Goal: Transaction & Acquisition: Obtain resource

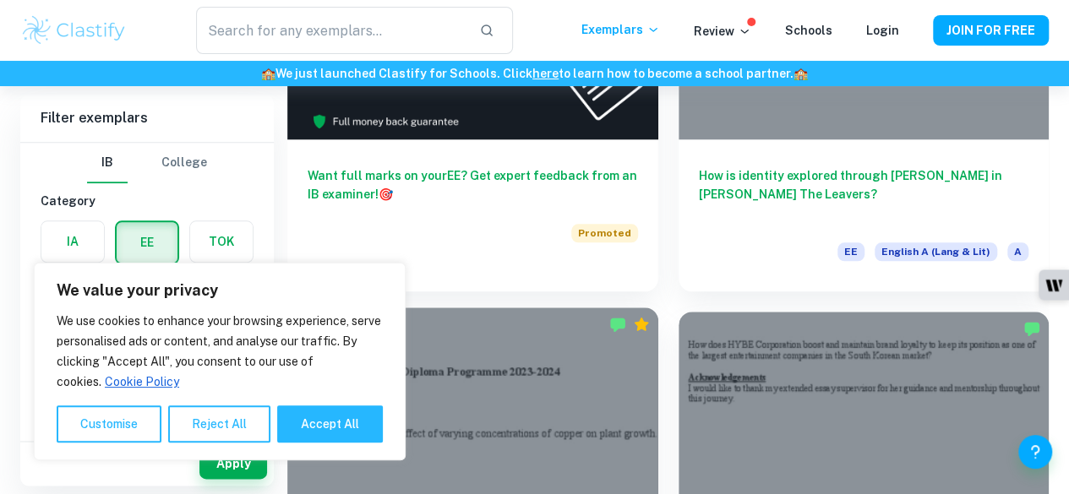
scroll to position [845, 0]
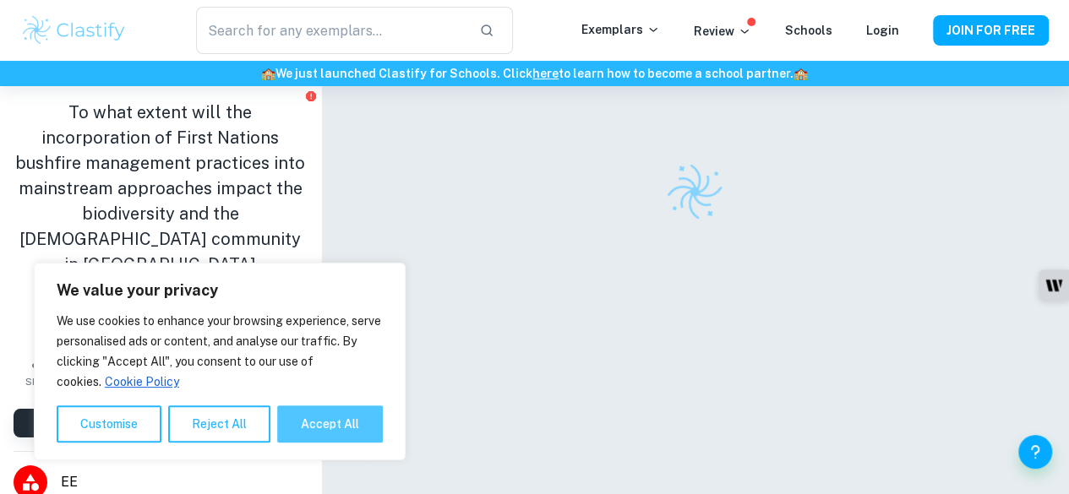
click at [336, 424] on button "Accept All" at bounding box center [330, 424] width 106 height 37
checkbox input "true"
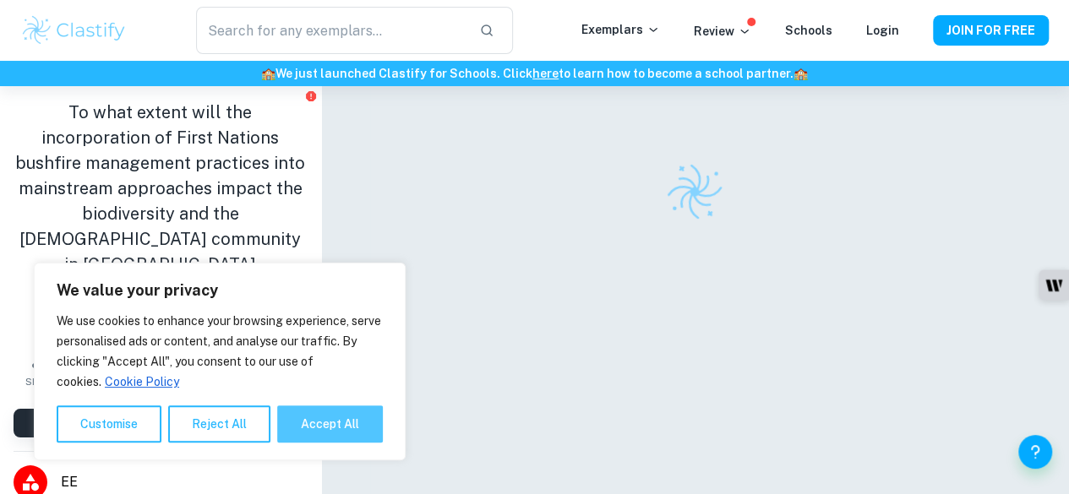
checkbox input "true"
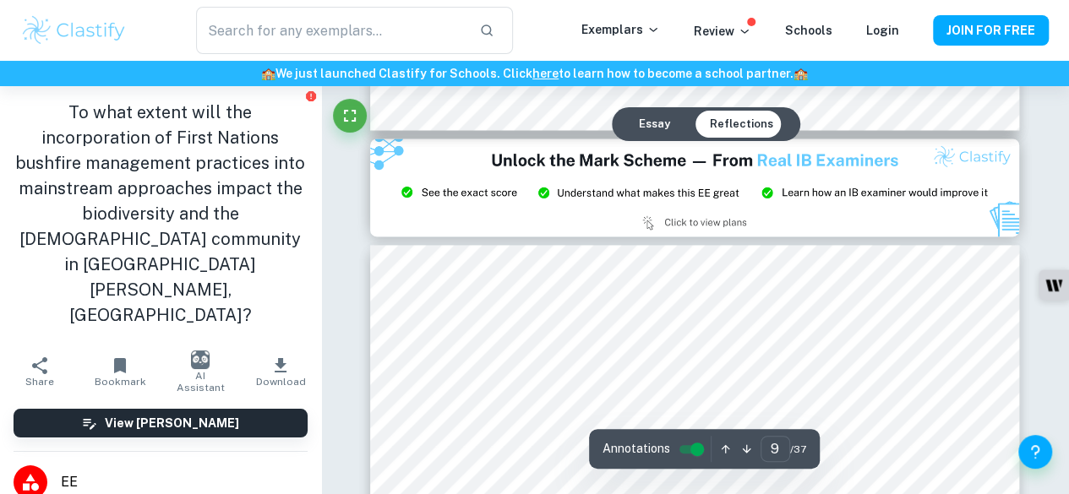
scroll to position [7857, 0]
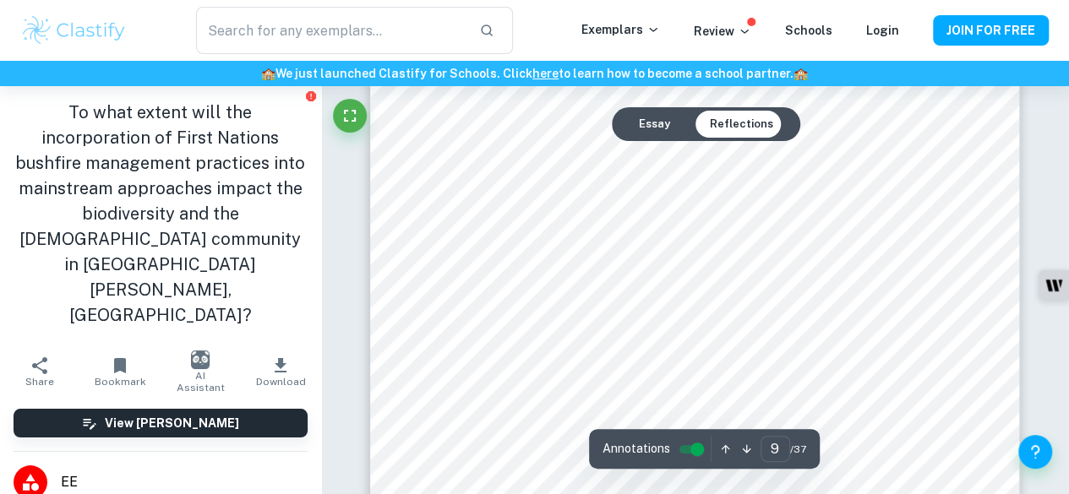
click at [653, 133] on button "Essay" at bounding box center [654, 124] width 58 height 27
type input "1"
click at [884, 31] on link "Login" at bounding box center [882, 31] width 33 height 14
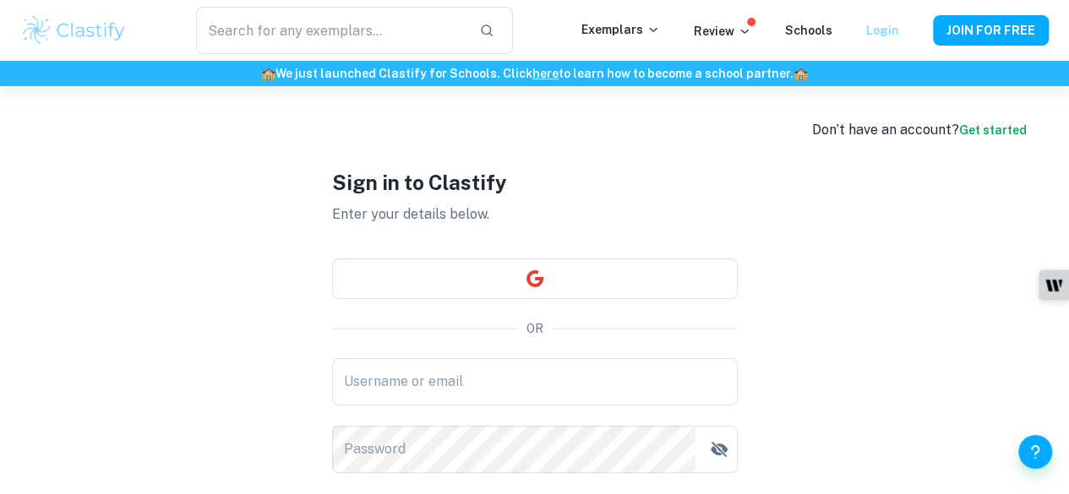
type input "[PERSON_NAME][EMAIL_ADDRESS][PERSON_NAME][DOMAIN_NAME]"
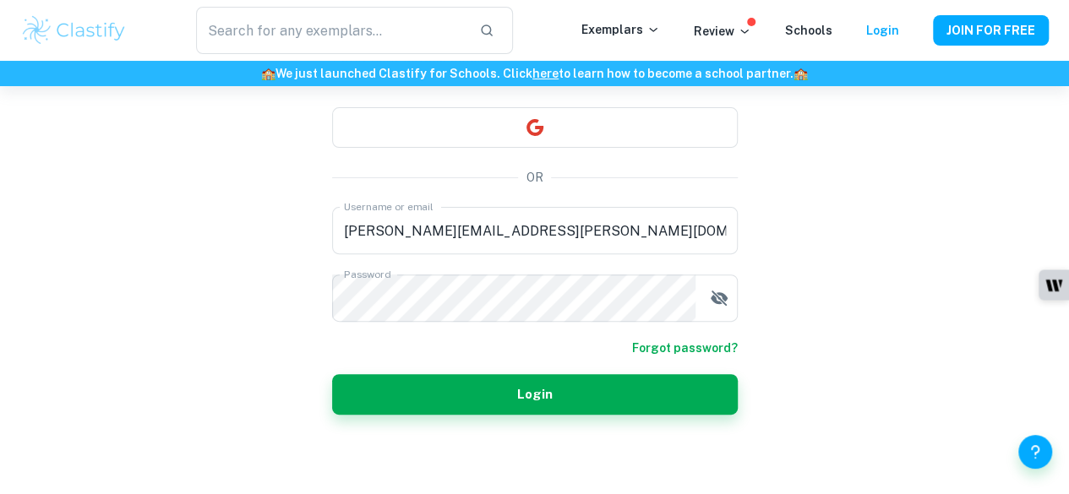
scroll to position [152, 0]
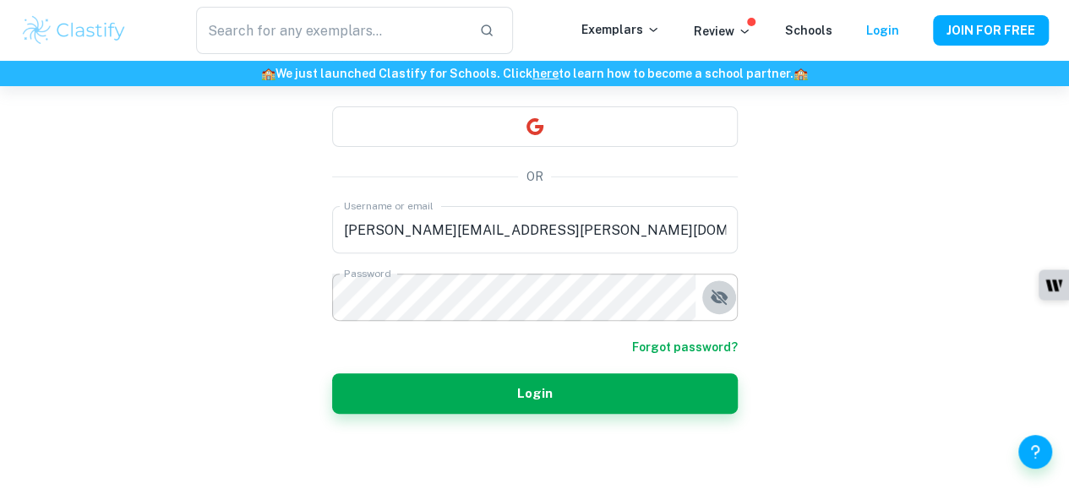
click at [715, 300] on icon "button" at bounding box center [718, 297] width 17 height 15
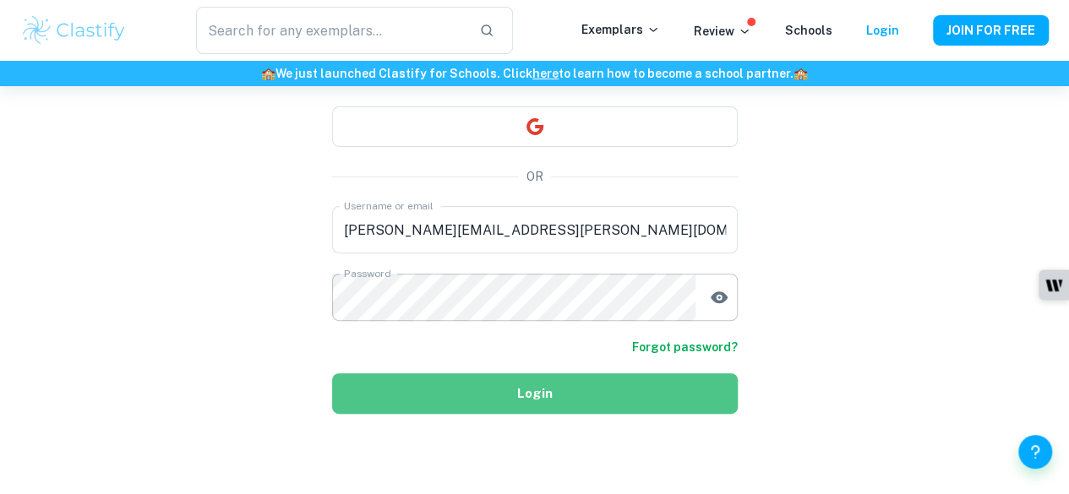
click at [532, 392] on button "Login" at bounding box center [535, 393] width 406 height 41
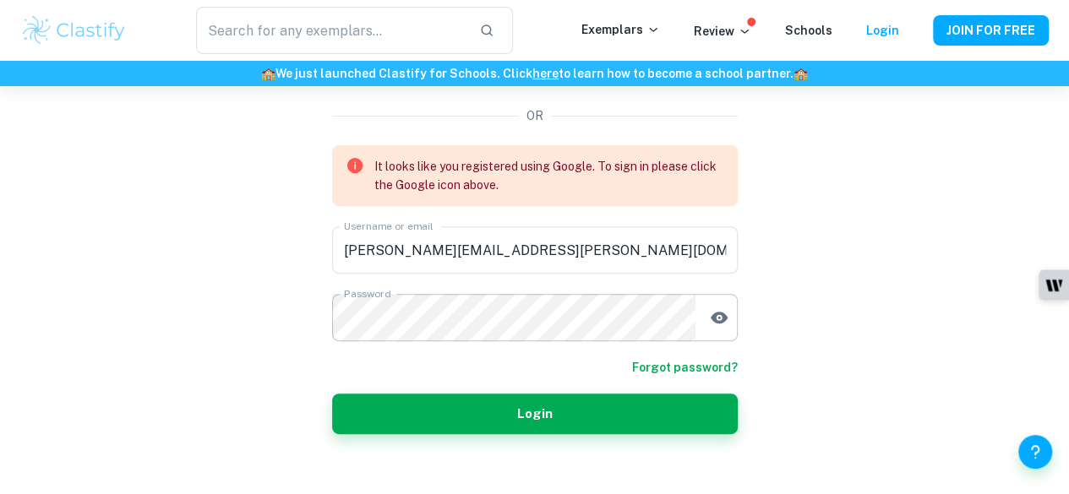
scroll to position [233, 0]
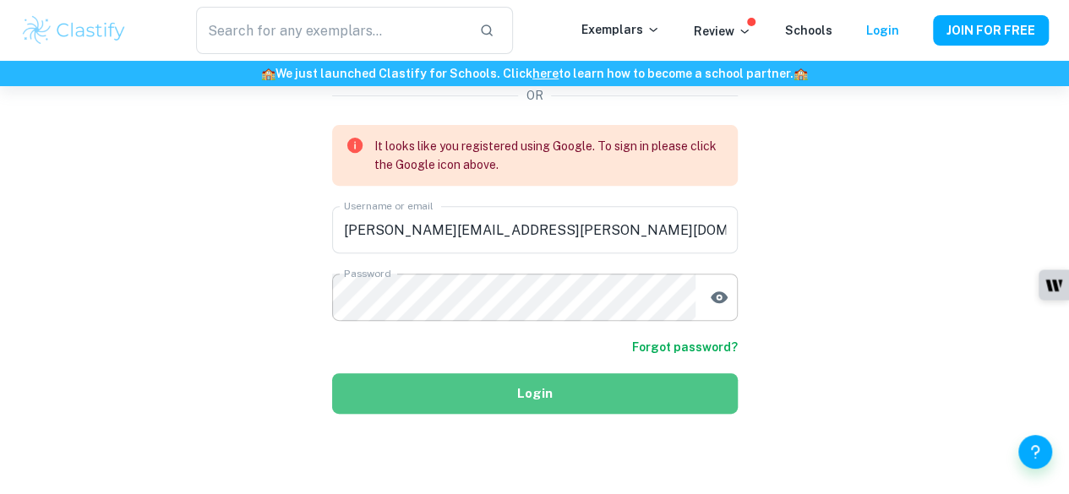
click at [544, 393] on button "Login" at bounding box center [535, 393] width 406 height 41
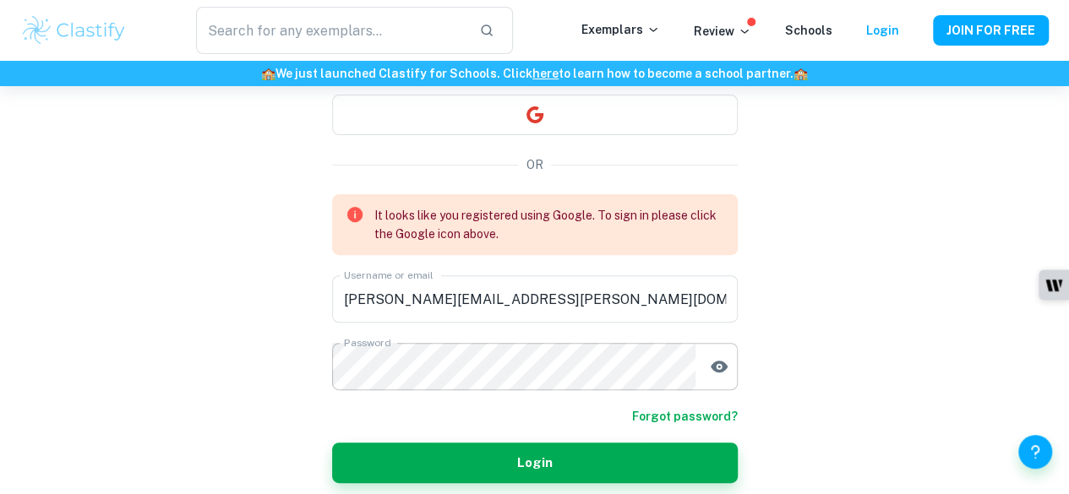
scroll to position [0, 0]
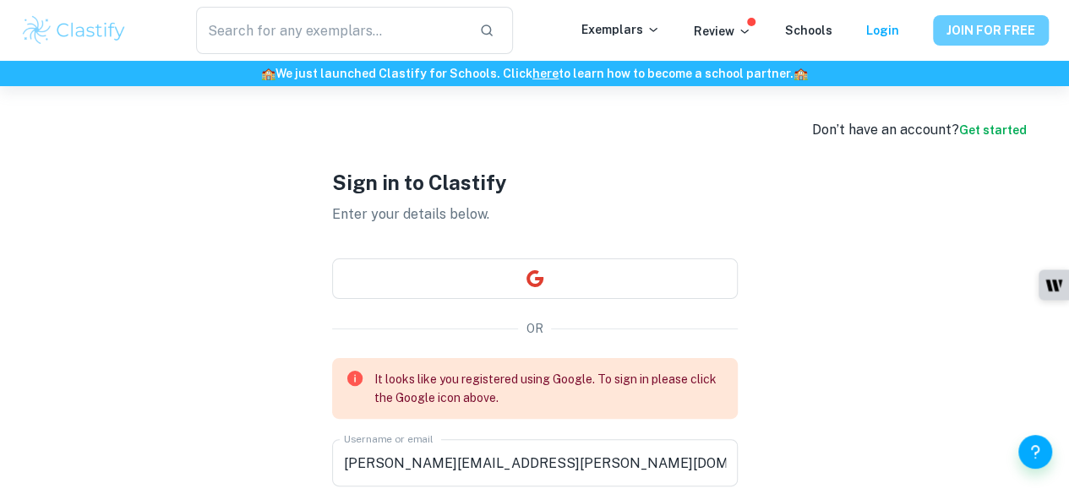
click at [975, 25] on button "JOIN FOR FREE" at bounding box center [991, 30] width 116 height 30
